Goal: Navigation & Orientation: Find specific page/section

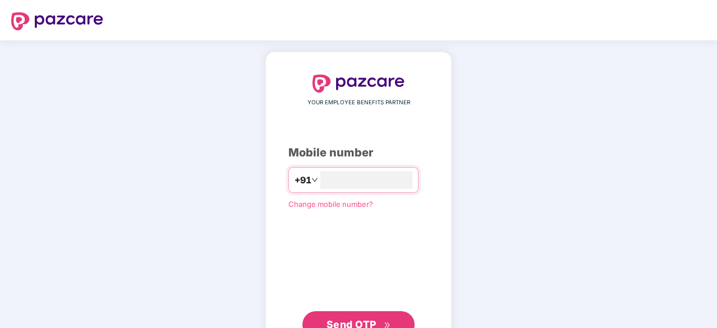
type input "**********"
click at [401, 316] on button "Send OTP" at bounding box center [358, 323] width 112 height 27
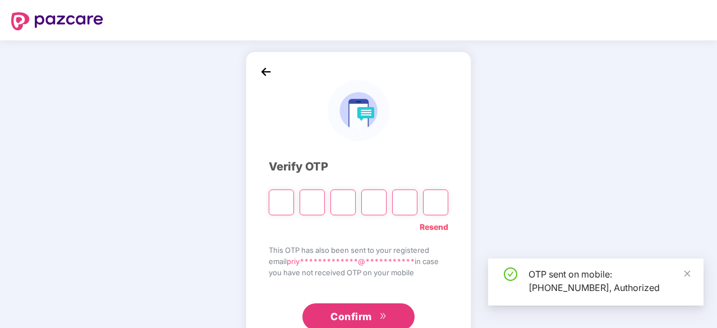
type input "*"
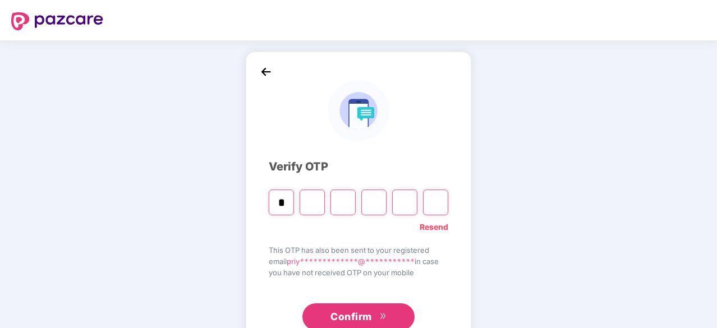
type input "*"
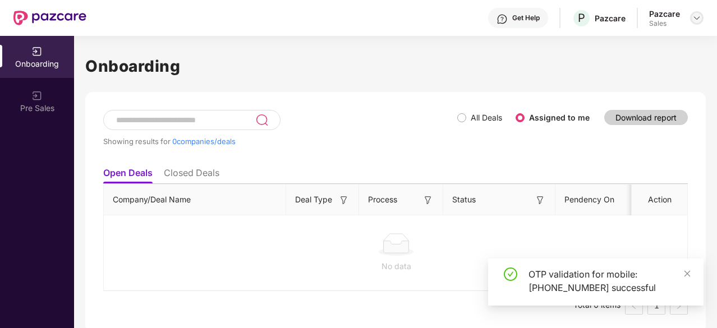
click at [698, 14] on img at bounding box center [696, 17] width 9 height 9
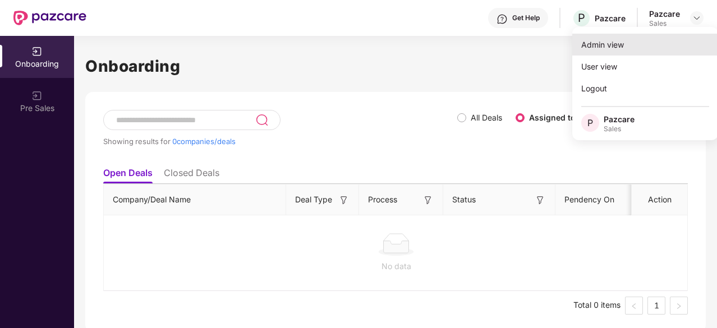
click at [624, 39] on div "Admin view" at bounding box center [645, 45] width 146 height 22
